Goal: Task Accomplishment & Management: Complete application form

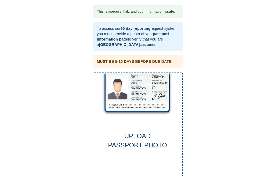
click at [134, 136] on div "UPLOAD PASSPORT PHOTO" at bounding box center [137, 141] width 89 height 19
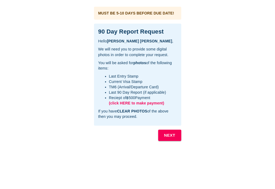
click at [172, 136] on b "NEXT" at bounding box center [169, 135] width 11 height 7
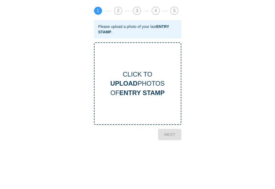
click at [141, 85] on div "CLICK TO UPLOAD PHOTOS OF ENTRY STAMP" at bounding box center [138, 84] width 86 height 28
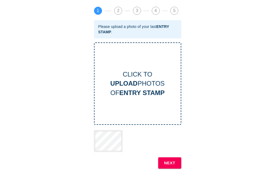
click at [172, 162] on b "NEXT" at bounding box center [169, 162] width 11 height 7
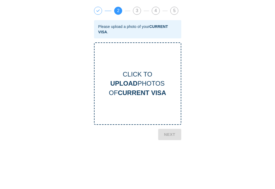
click at [139, 88] on div "CLICK TO UPLOAD PHOTOS OF CURRENT VISA" at bounding box center [138, 84] width 86 height 28
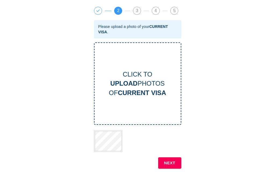
click at [172, 163] on b "NEXT" at bounding box center [169, 162] width 11 height 7
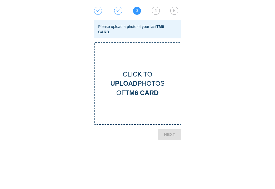
click at [138, 83] on div "CLICK TO UPLOAD PHOTOS OF TM6 CARD" at bounding box center [138, 84] width 86 height 28
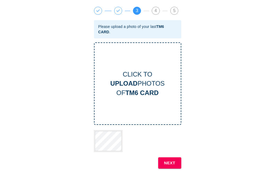
click at [176, 167] on button "NEXT" at bounding box center [169, 162] width 23 height 11
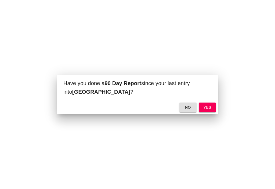
click at [208, 104] on button "yes" at bounding box center [207, 108] width 17 height 10
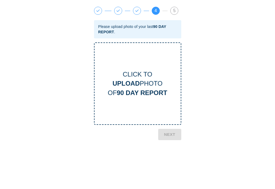
click at [137, 88] on div "CLICK TO UPLOAD PHOTO OF 90 DAY REPORT" at bounding box center [138, 84] width 86 height 28
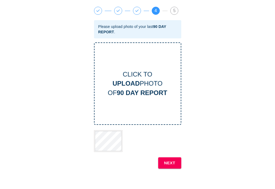
click at [170, 162] on b "NEXT" at bounding box center [169, 162] width 11 height 7
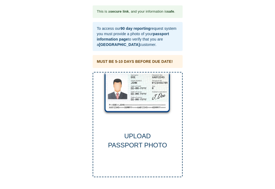
click at [146, 94] on div "UPLOAD PASSPORT PHOTO" at bounding box center [138, 125] width 90 height 106
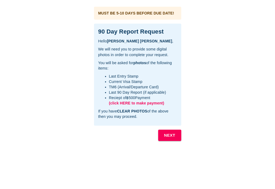
click at [171, 133] on b "NEXT" at bounding box center [169, 135] width 11 height 7
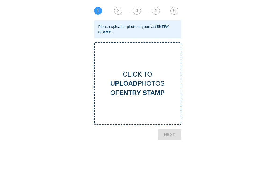
click at [138, 89] on b "ENTRY STAMP" at bounding box center [141, 92] width 45 height 7
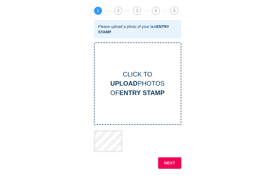
click at [174, 161] on b "NEXT" at bounding box center [169, 162] width 11 height 7
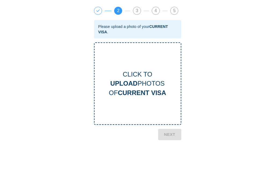
click at [138, 88] on div "CLICK TO UPLOAD PHOTOS OF CURRENT VISA" at bounding box center [138, 84] width 86 height 28
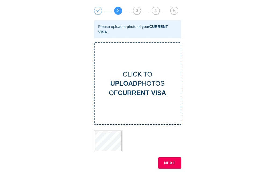
click at [171, 167] on button "NEXT" at bounding box center [169, 162] width 23 height 11
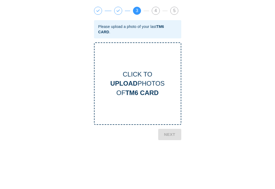
click at [139, 92] on b "TM6 CARD" at bounding box center [141, 92] width 33 height 7
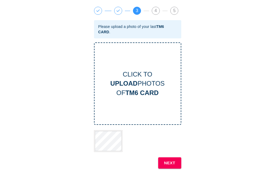
click at [173, 161] on b "NEXT" at bounding box center [169, 162] width 11 height 7
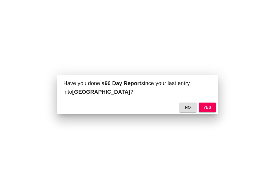
click at [210, 108] on span "yes" at bounding box center [207, 107] width 9 height 7
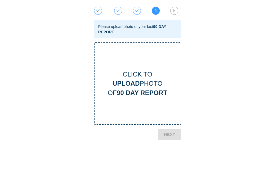
click at [136, 85] on b "UPLOAD" at bounding box center [126, 83] width 27 height 7
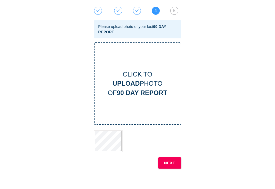
click at [174, 162] on b "NEXT" at bounding box center [169, 162] width 11 height 7
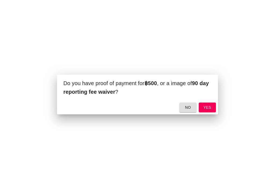
click at [209, 106] on span "yes" at bounding box center [207, 107] width 9 height 7
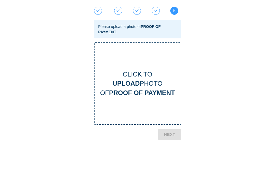
click at [136, 86] on b "UPLOAD" at bounding box center [126, 83] width 27 height 7
